Goal: Information Seeking & Learning: Learn about a topic

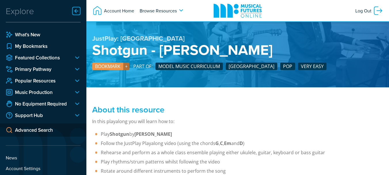
click at [207, 109] on h3 "About this resource" at bounding box center [237, 109] width 291 height 10
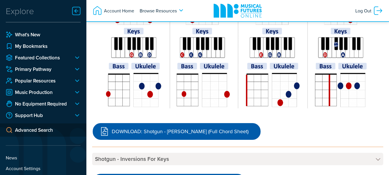
scroll to position [611, 0]
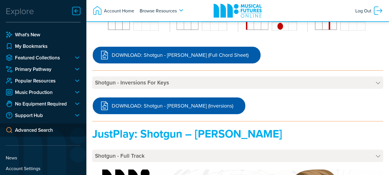
click at [254, 98] on div "DOWNLOAD: Shotgun - George Ezra (Inversions)" at bounding box center [237, 105] width 291 height 19
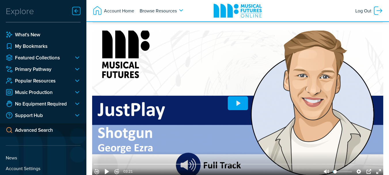
scroll to position [764, 0]
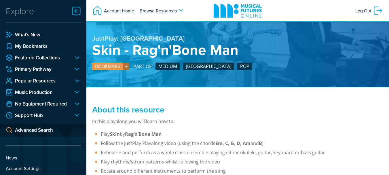
click at [219, 119] on p "In this playalong you will learn how to:" at bounding box center [237, 121] width 291 height 7
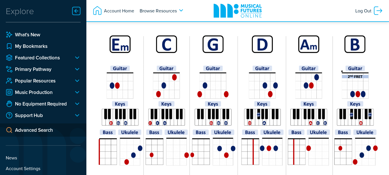
scroll to position [611, 0]
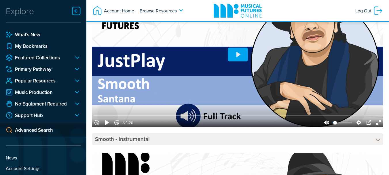
scroll to position [818, 0]
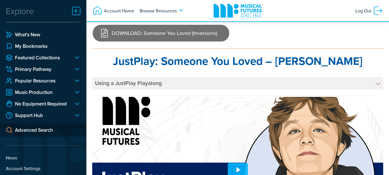
scroll to position [726, 0]
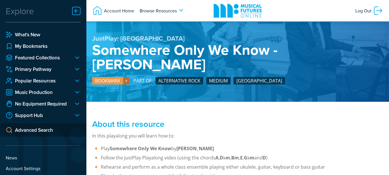
click at [214, 132] on p "In this playalong you will learn how to:" at bounding box center [237, 135] width 291 height 7
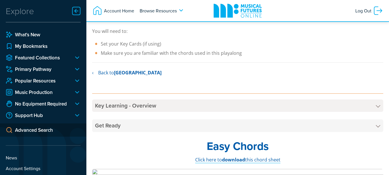
scroll to position [167, 0]
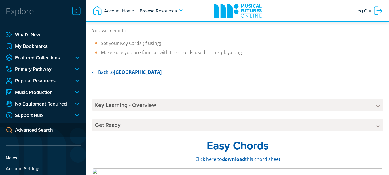
click at [201, 81] on div at bounding box center [237, 90] width 291 height 18
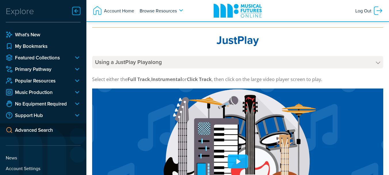
scroll to position [625, 0]
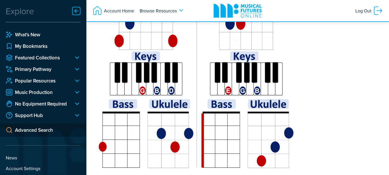
scroll to position [764, 0]
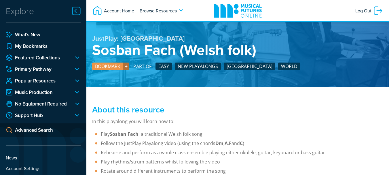
click at [183, 111] on h3 "About this resource" at bounding box center [237, 109] width 291 height 10
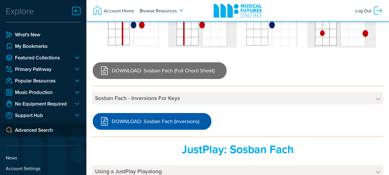
scroll to position [613, 0]
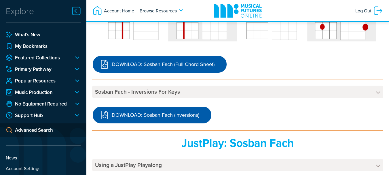
click at [286, 100] on div "Sosban Fach - Inversions For Keys Try challenging yourself with alternative fin…" at bounding box center [237, 95] width 291 height 20
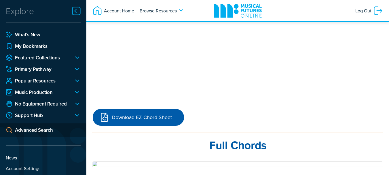
scroll to position [362, 0]
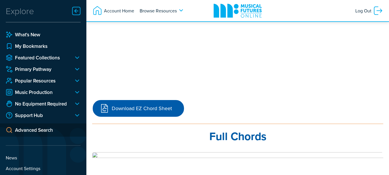
click at [202, 108] on div "Download EZ Chord Sheet" at bounding box center [237, 108] width 291 height 19
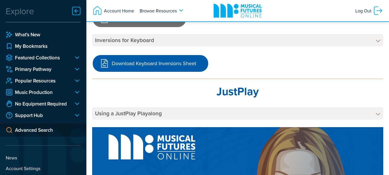
scroll to position [667, 0]
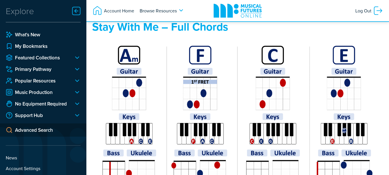
scroll to position [611, 0]
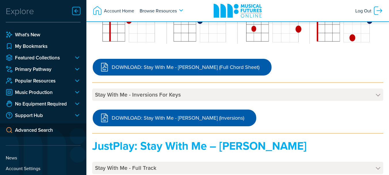
click at [224, 103] on div "Stay With Me - Inversions For Keys Try challenging yourself with alternative fi…" at bounding box center [237, 98] width 291 height 20
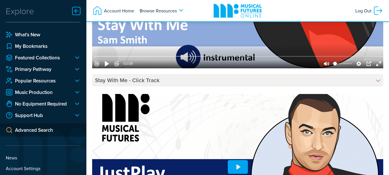
scroll to position [1069, 0]
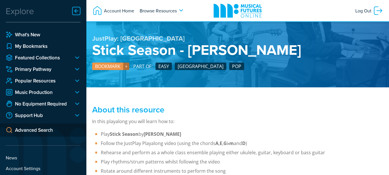
click at [203, 108] on h3 "About this resource" at bounding box center [237, 109] width 291 height 10
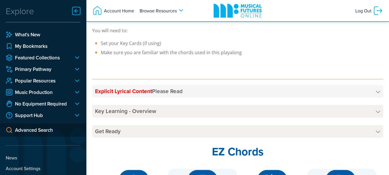
click at [180, 88] on h4 "Explicit Lyrical Content Please Read" at bounding box center [237, 91] width 291 height 12
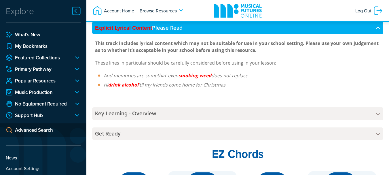
scroll to position [215, 0]
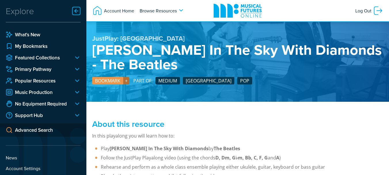
click at [238, 126] on h3 "About this resource" at bounding box center [237, 124] width 291 height 10
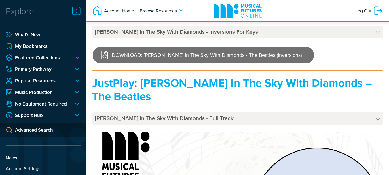
scroll to position [1074, 0]
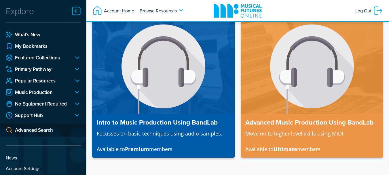
scroll to position [165, 0]
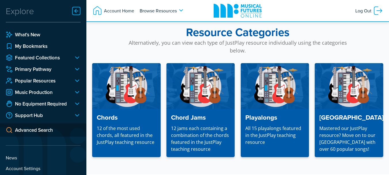
scroll to position [490, 0]
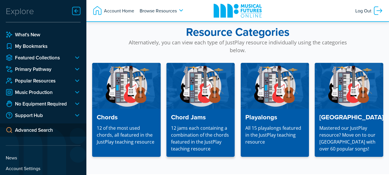
click at [187, 101] on img at bounding box center [200, 85] width 68 height 45
click at [124, 95] on img at bounding box center [126, 85] width 68 height 45
click at [263, 87] on img at bounding box center [275, 85] width 68 height 45
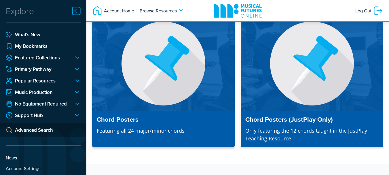
scroll to position [701, 0]
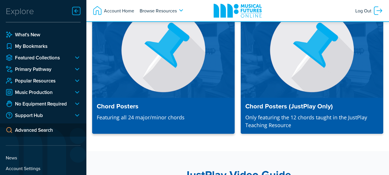
click at [162, 78] on img at bounding box center [163, 50] width 142 height 95
click at [244, 138] on div "Chord Posters Chord Posters Featuring all 24 major/minor chords Chord Posters (…" at bounding box center [237, 56] width 302 height 187
click at [265, 105] on div "Chord Posters (JustPlay Only) Only featuring the 12 chords taught in the JustPl…" at bounding box center [312, 116] width 142 height 36
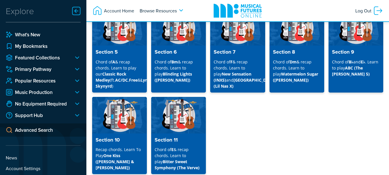
scroll to position [298, 0]
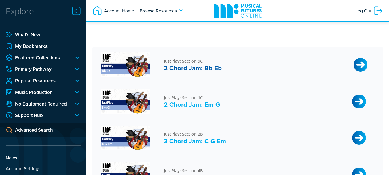
scroll to position [91, 0]
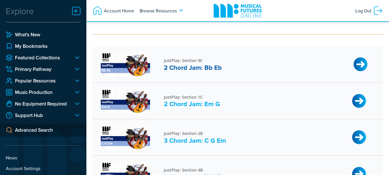
click at [188, 67] on h4 "2 Chord Jam: Bb Eb" at bounding box center [255, 68] width 183 height 8
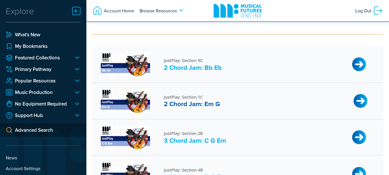
click at [190, 102] on h4 "2 Chord Jam: Em G" at bounding box center [255, 104] width 183 height 8
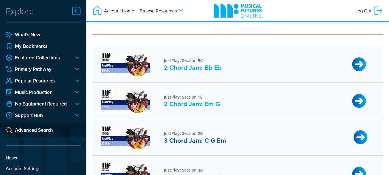
click at [190, 138] on h4 "3 Chord Jam: C G Em" at bounding box center [255, 140] width 183 height 8
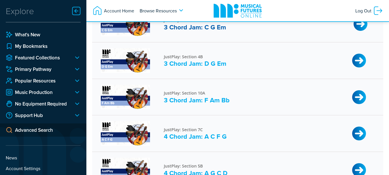
scroll to position [230, 0]
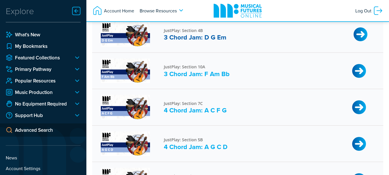
click at [186, 39] on h4 "3 Chord Jam: D G Em" at bounding box center [255, 37] width 183 height 8
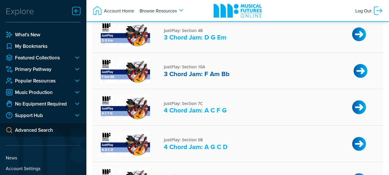
click at [181, 72] on h4 "3 Chord Jam: F Am Bb" at bounding box center [255, 74] width 183 height 8
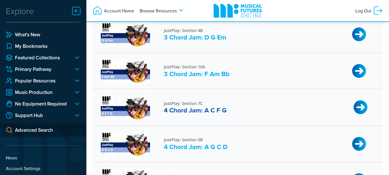
click at [185, 109] on h4 "4 Chord Jam: A C F G" at bounding box center [255, 110] width 183 height 8
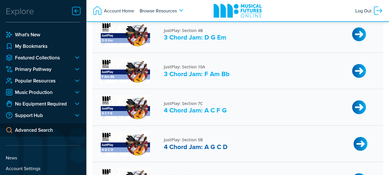
click at [186, 147] on h4 "4 Chord Jam: A G C D" at bounding box center [255, 147] width 183 height 8
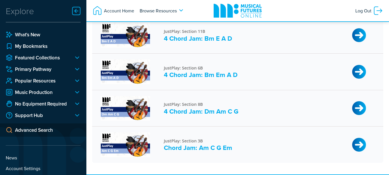
scroll to position [377, 0]
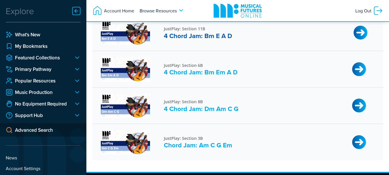
click at [177, 36] on h4 "4 Chord Jam: Bm E A D" at bounding box center [255, 36] width 183 height 8
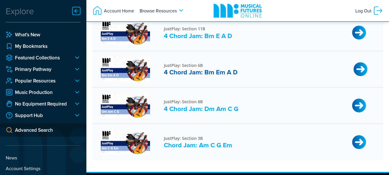
click at [177, 71] on h4 "4 Chord Jam: Bm Em A D" at bounding box center [255, 72] width 183 height 8
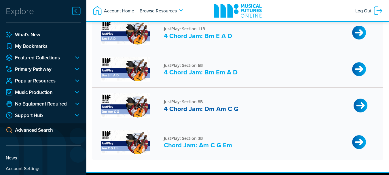
click at [182, 109] on h4 "4 Chord Jam: Dm Am C G" at bounding box center [255, 109] width 183 height 8
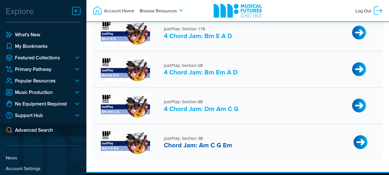
click at [189, 145] on h4 "Chord Jam: Am C G Em" at bounding box center [255, 145] width 183 height 8
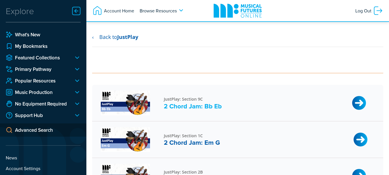
scroll to position [0, 0]
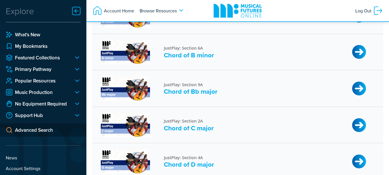
scroll to position [177, 0]
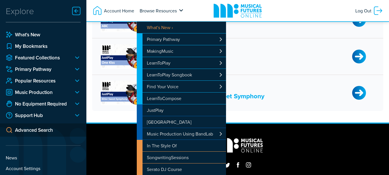
scroll to position [566, 0]
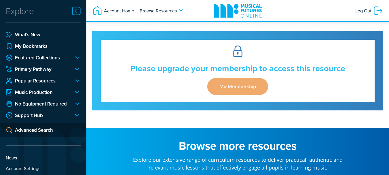
scroll to position [173, 0]
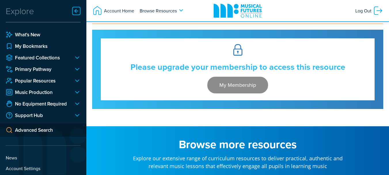
click at [229, 84] on link "My Membership" at bounding box center [237, 85] width 61 height 17
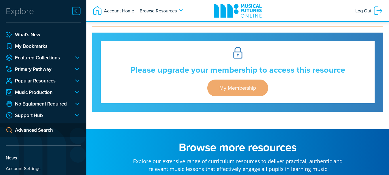
scroll to position [194, 0]
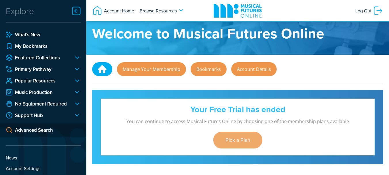
scroll to position [8, 0]
